Goal: Participate in discussion: Engage in conversation with other users on a specific topic

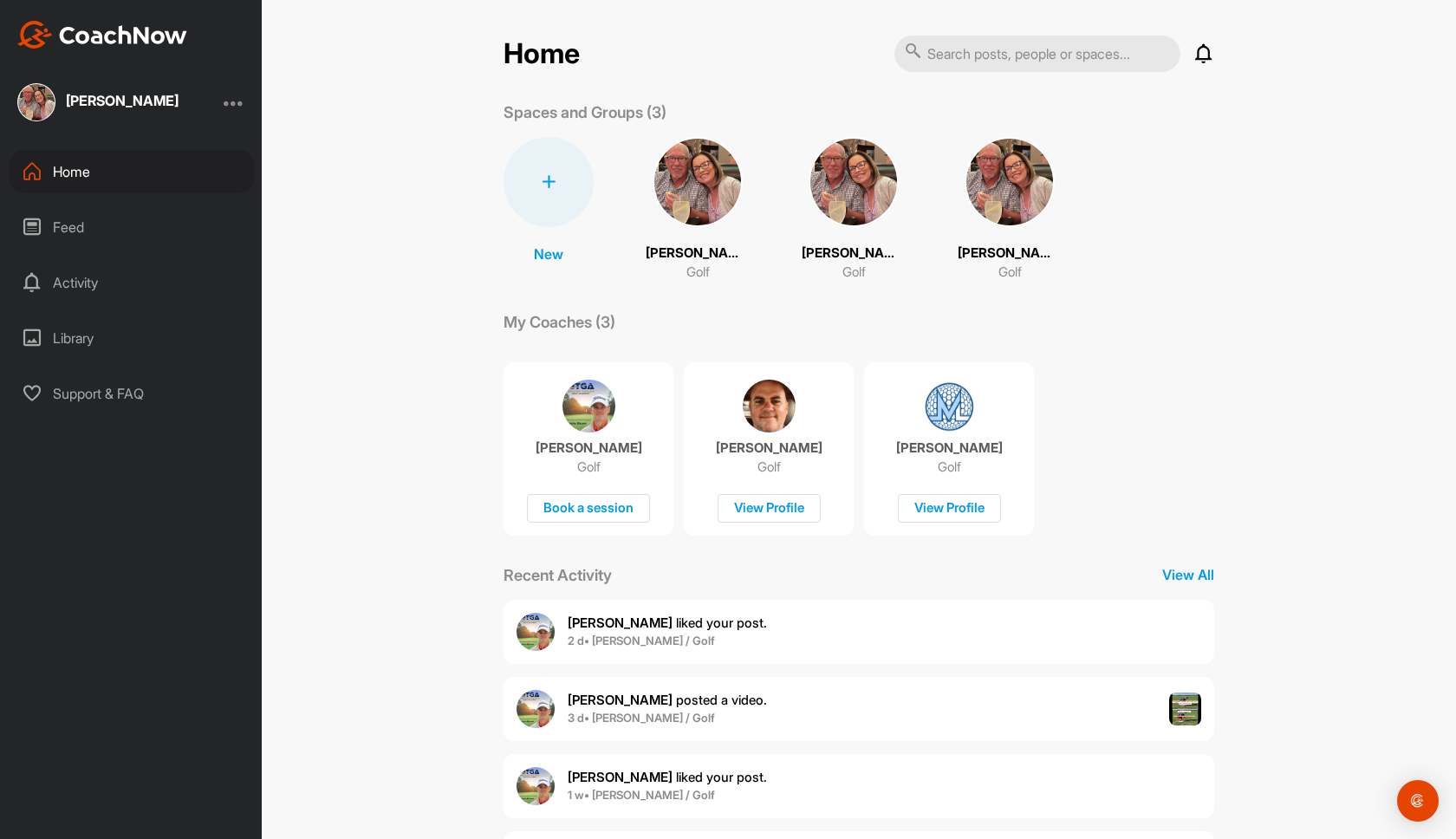
click at [658, 625] on span "[PERSON_NAME] liked your post ." at bounding box center [667, 623] width 199 height 17
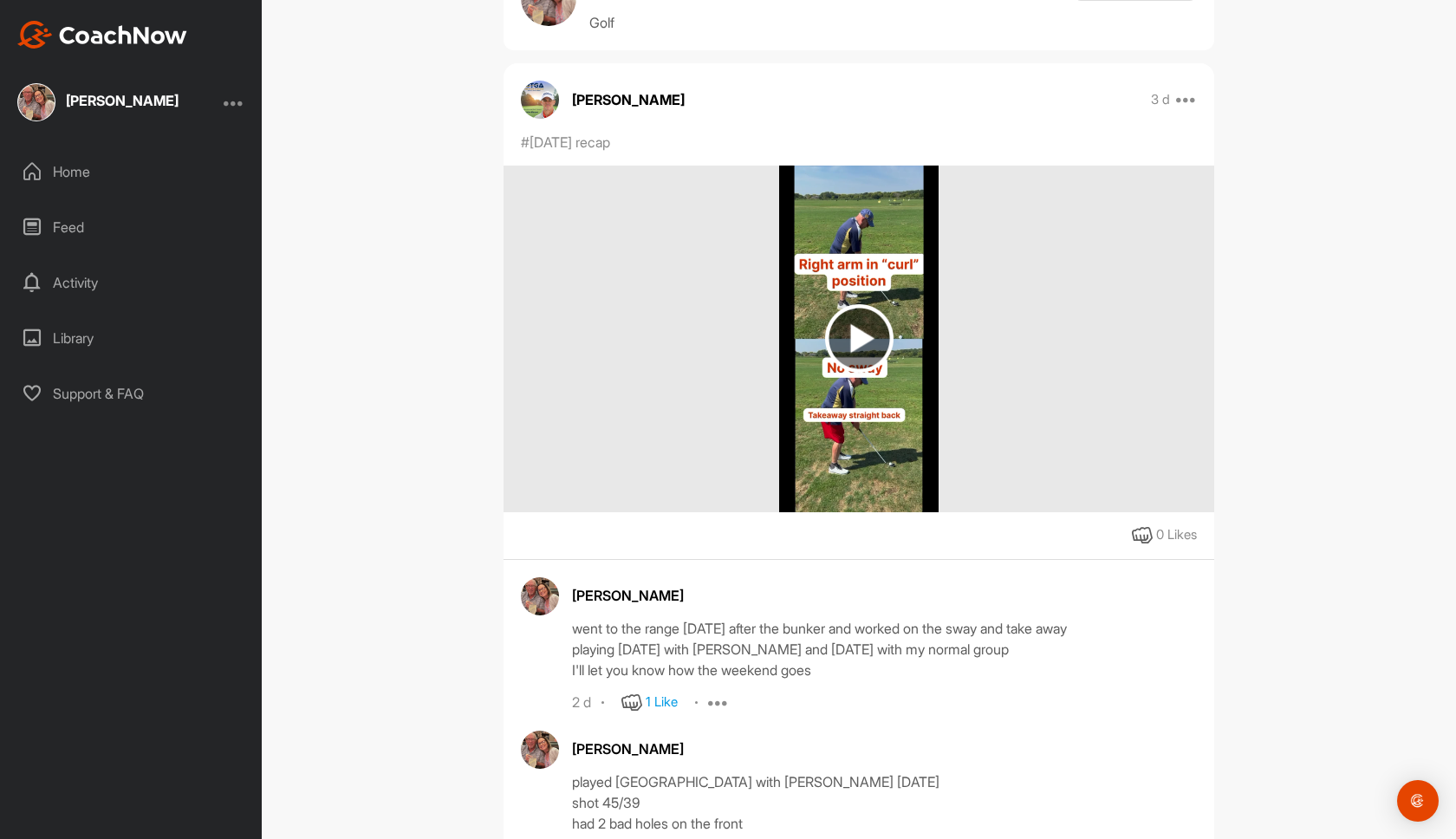
scroll to position [312, 0]
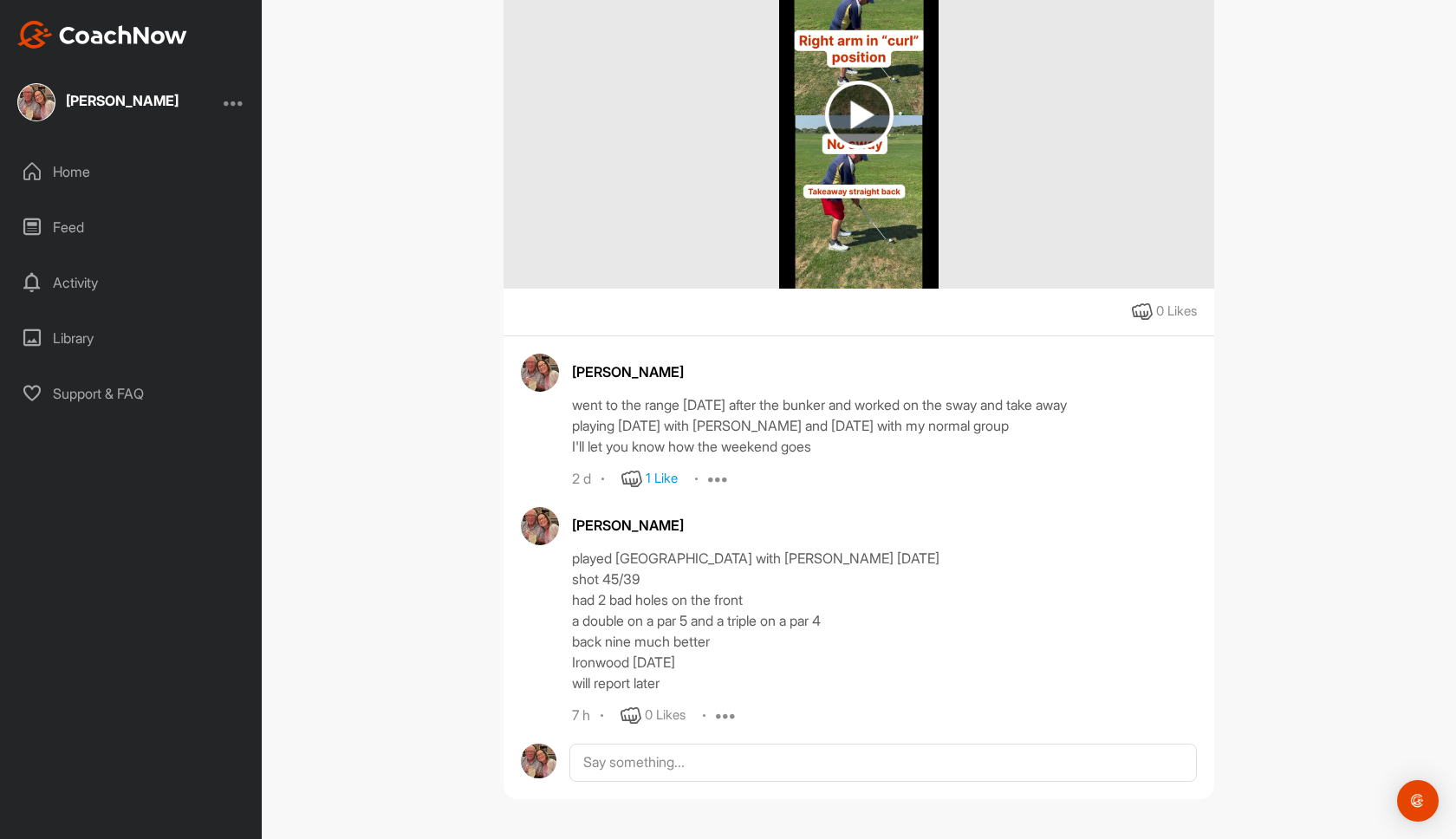
click at [81, 282] on div "Activity" at bounding box center [132, 283] width 244 height 43
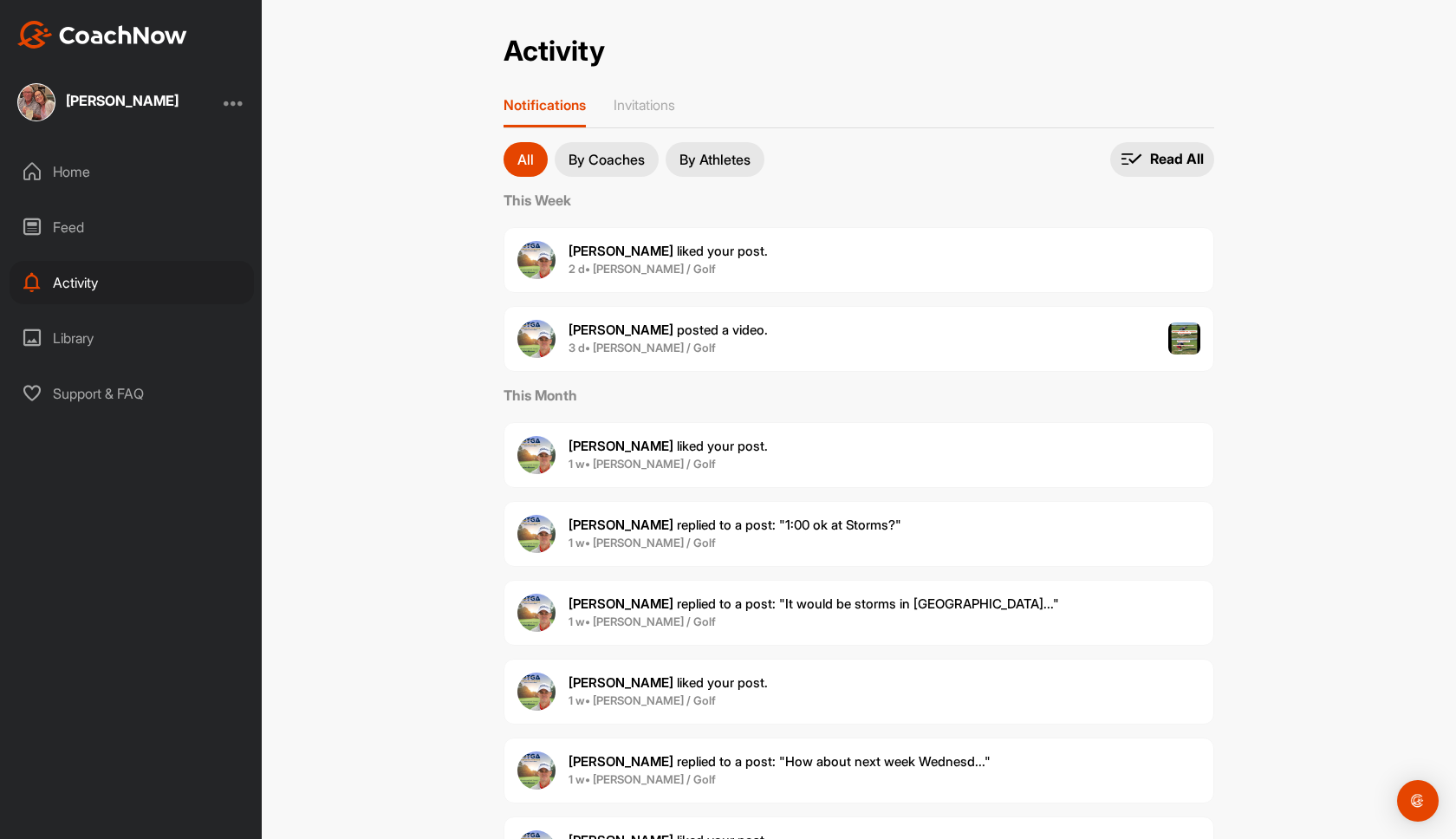
click at [626, 272] on b "2 d • [PERSON_NAME] / Golf" at bounding box center [642, 269] width 147 height 14
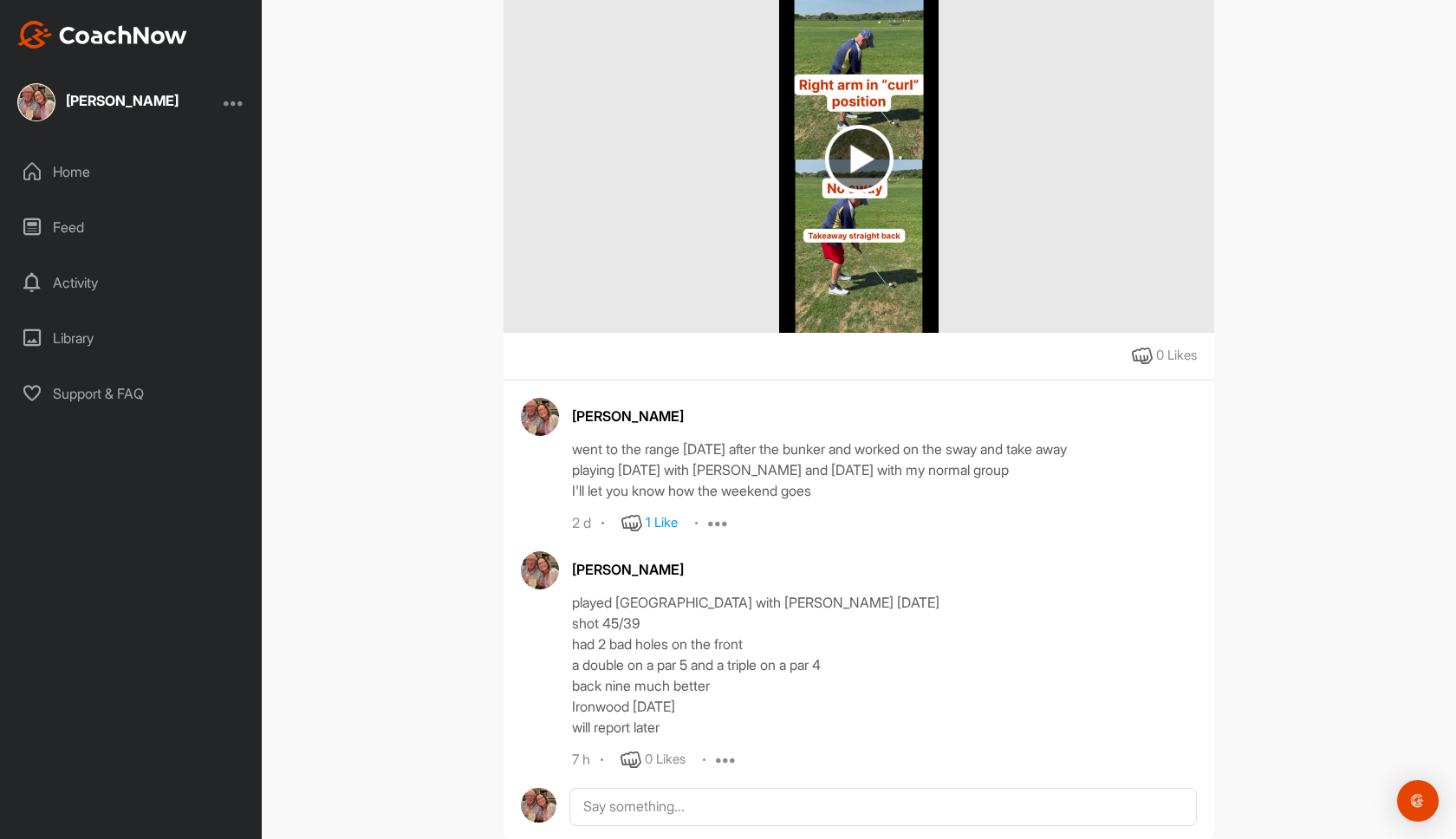
scroll to position [312, 0]
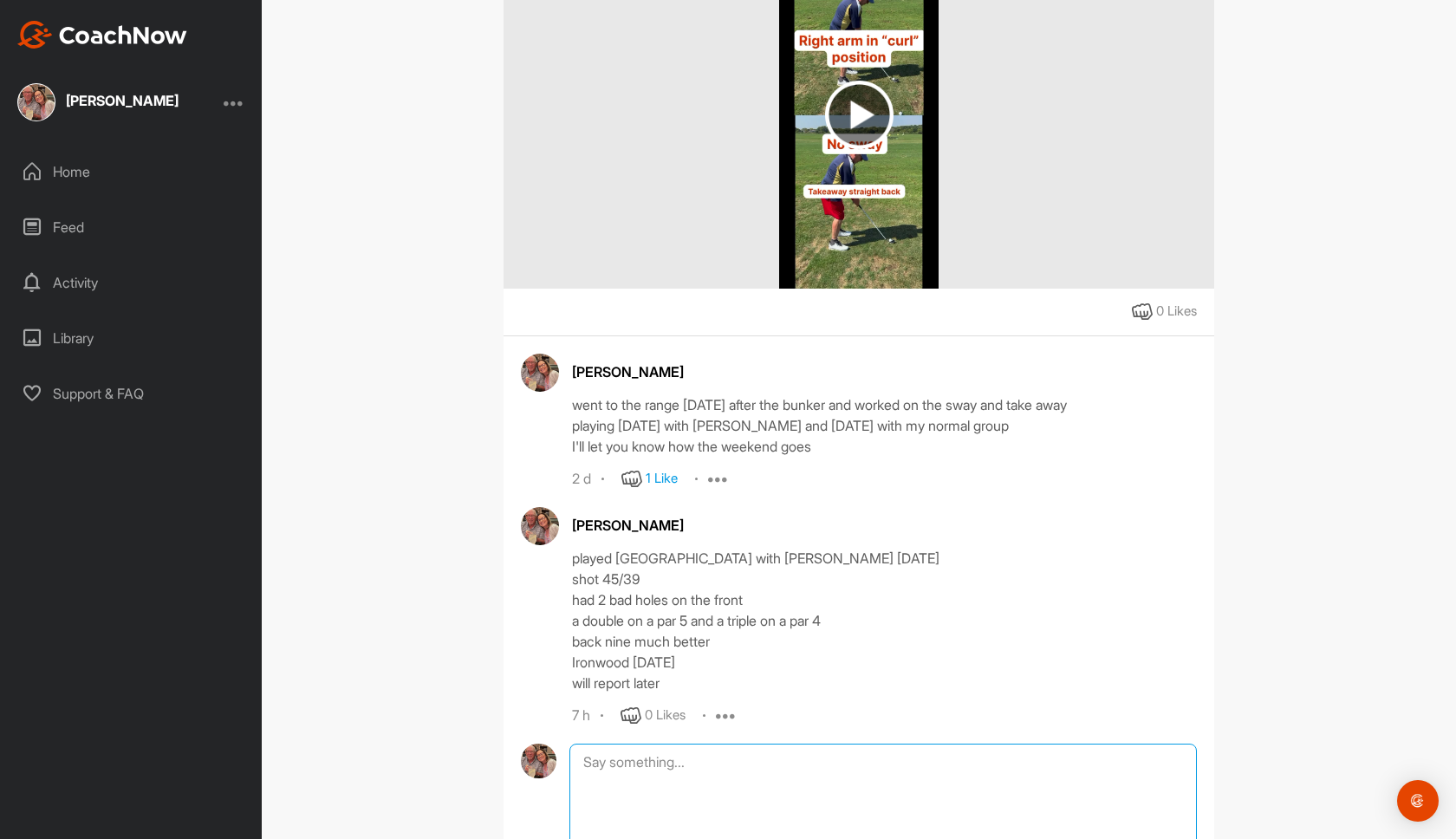
click at [599, 759] on textarea at bounding box center [883, 830] width 627 height 173
type textarea "played Ironwood [DATE] The Birr"
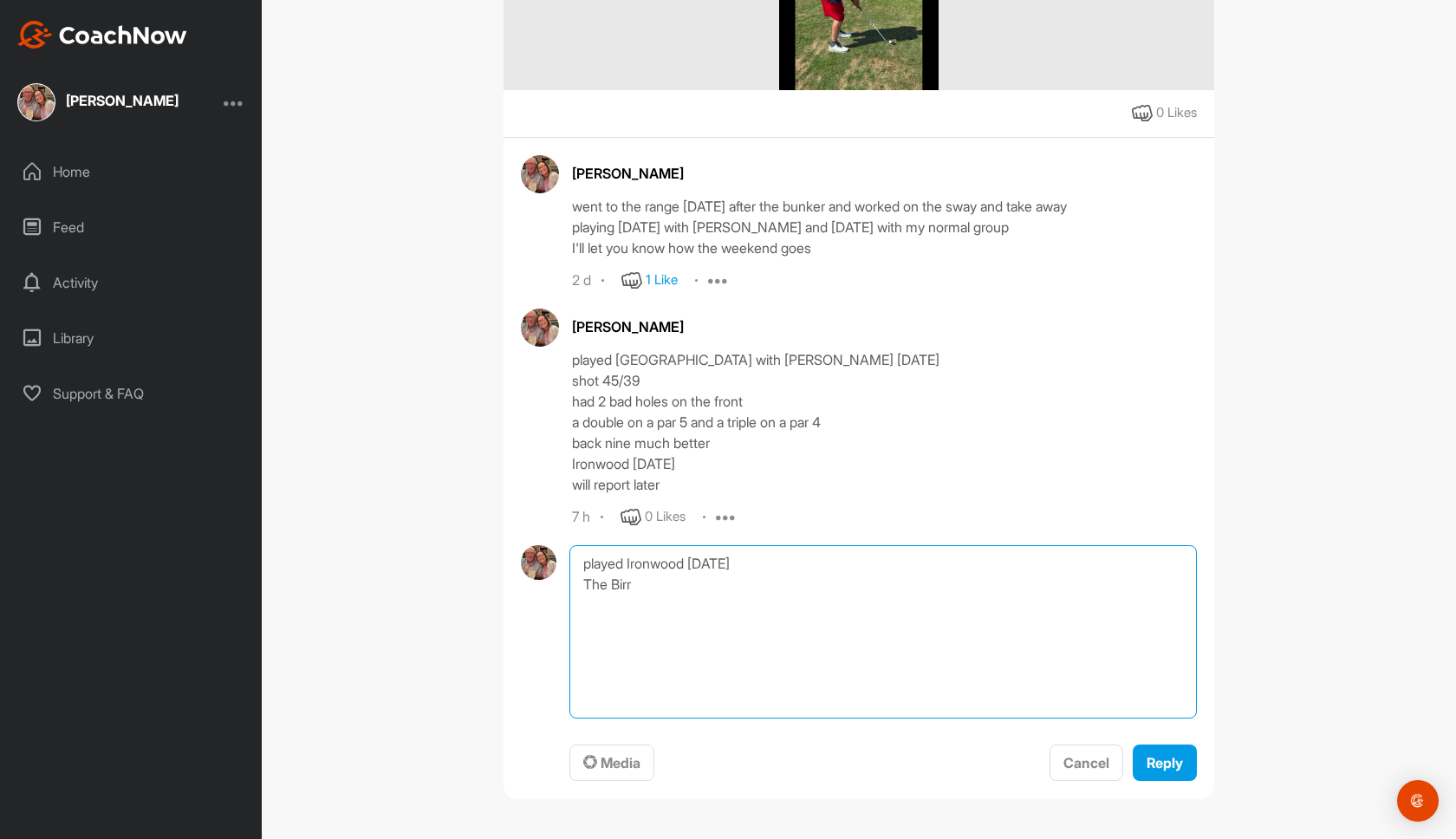
click at [635, 582] on textarea "played Ironwood [DATE] The Birr" at bounding box center [883, 631] width 627 height 173
click at [738, 642] on textarea "played Ironwood [DATE] The Birr shot 41 one triple , 2 bogies and the rest pars" at bounding box center [883, 631] width 627 height 173
click at [643, 629] on textarea "played Ironwood [DATE] The Birr shot 41 one triple , 2 bogies and the rest pars…" at bounding box center [883, 631] width 627 height 173
click at [687, 651] on textarea "played Ironwood [DATE] The Birr shot 41 one triple , 2 bogies and the rest pars…" at bounding box center [883, 631] width 627 height 173
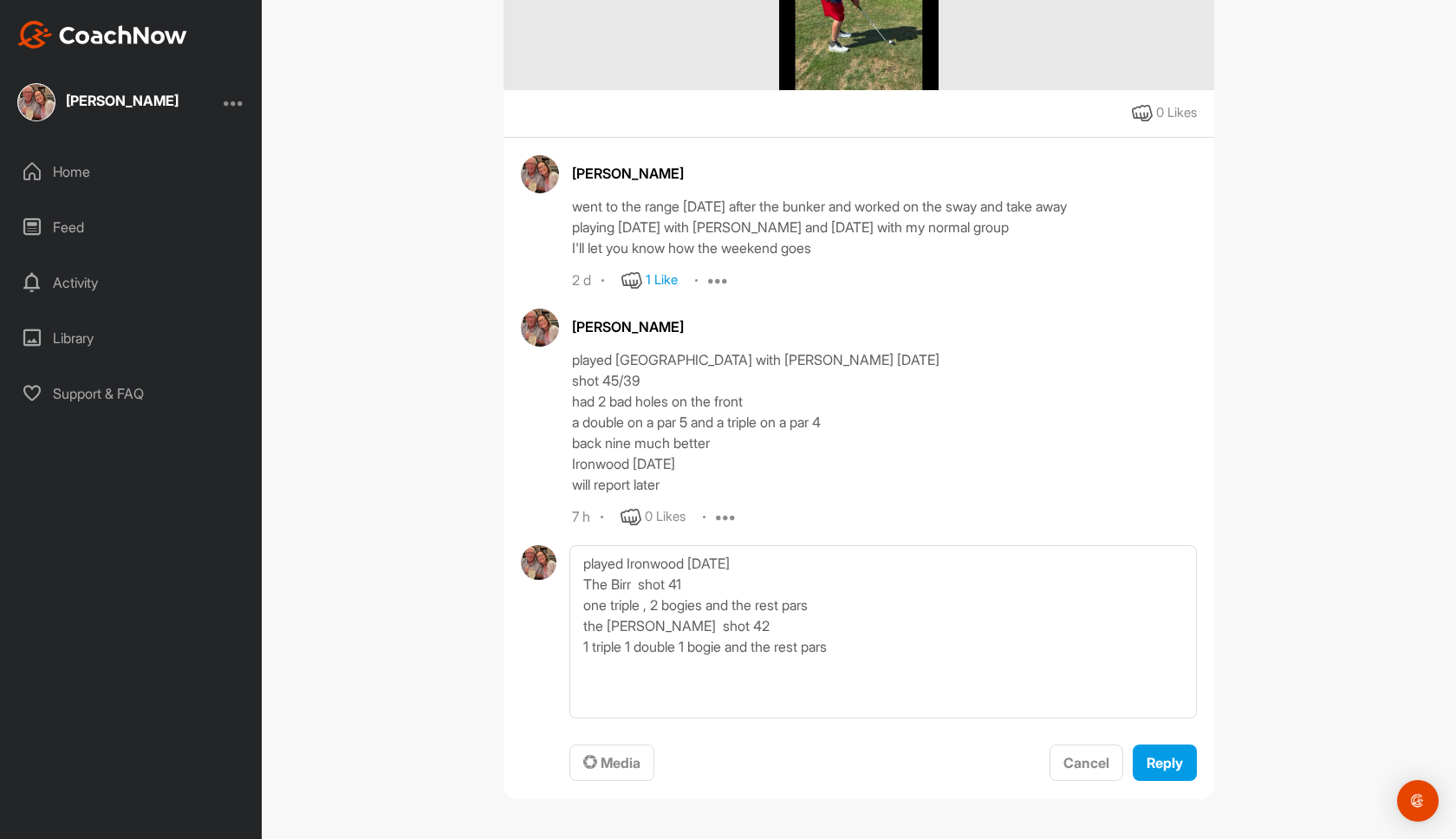
click at [973, 796] on div "[PERSON_NAME] 3 d Report Delete #[DATE] recap 0 Likes [PERSON_NAME] went to the…" at bounding box center [859, 220] width 710 height 1158
click at [602, 674] on textarea "played Ironwood [DATE] The Birr shot 41 one triple , 2 bogies and the rest pars…" at bounding box center [883, 631] width 627 height 173
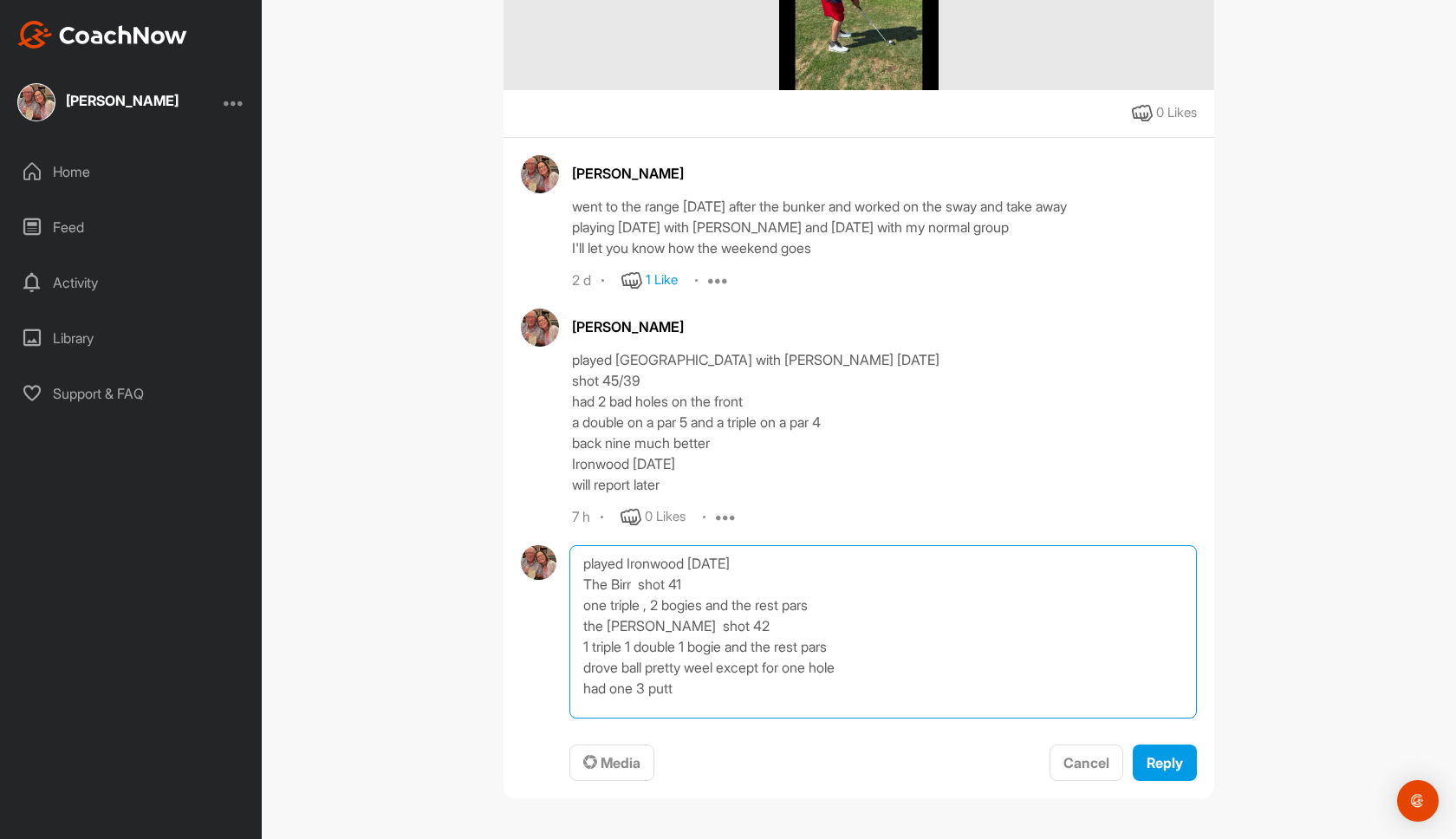
scroll to position [1, 0]
type textarea "played Ironwood [DATE] The Birr shot 41 one triple , 2 bogies and the rest pars…"
click at [1153, 761] on span "Reply" at bounding box center [1164, 763] width 37 height 17
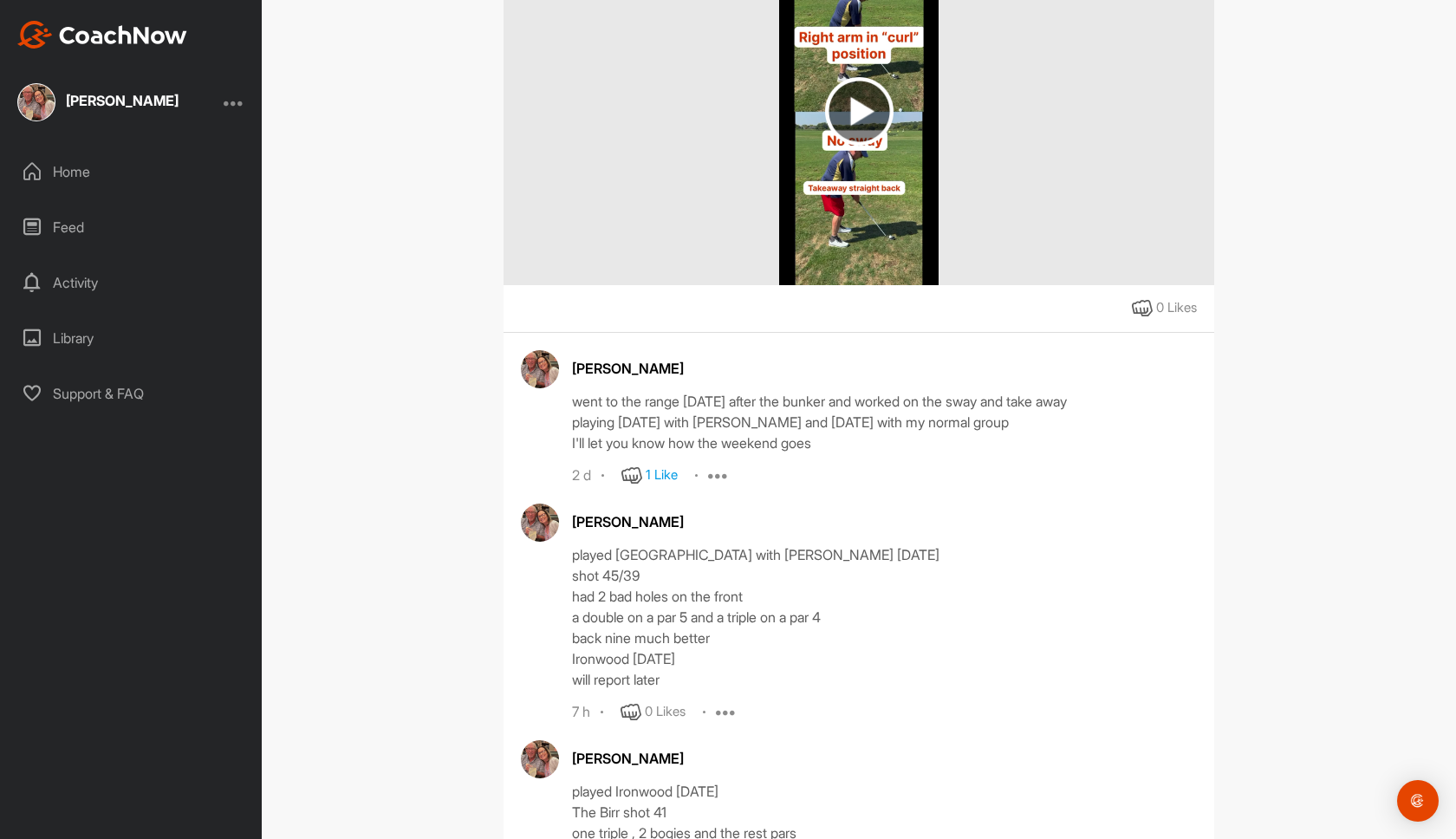
scroll to position [314, 0]
